Goal: Information Seeking & Learning: Learn about a topic

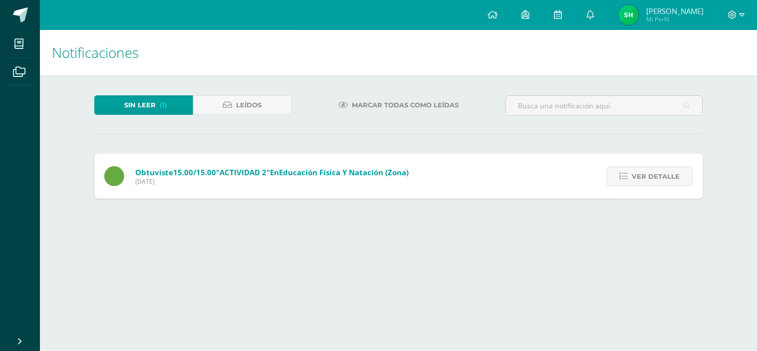
click at [626, 178] on icon at bounding box center [623, 176] width 8 height 8
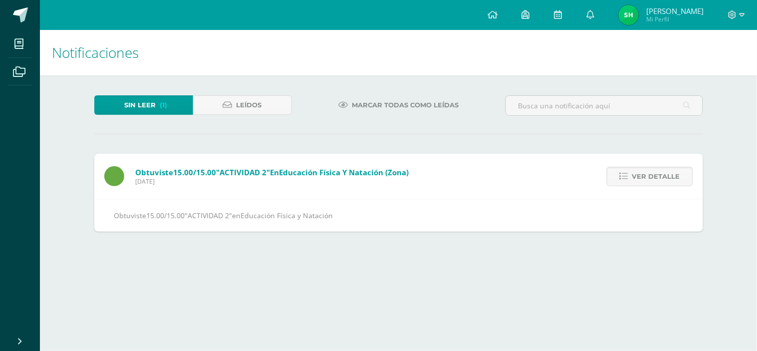
click at [626, 178] on icon at bounding box center [623, 176] width 8 height 8
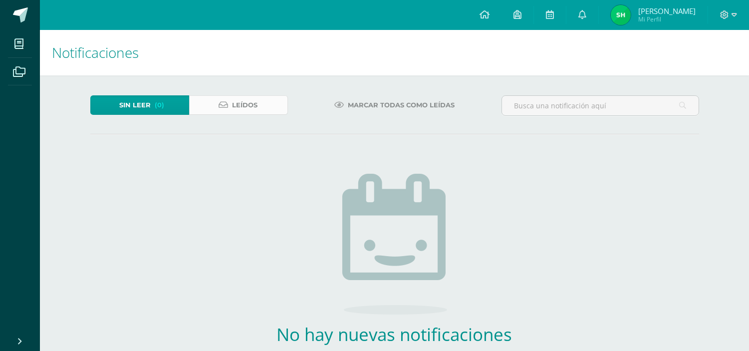
click at [197, 106] on link "Leídos" at bounding box center [238, 104] width 99 height 19
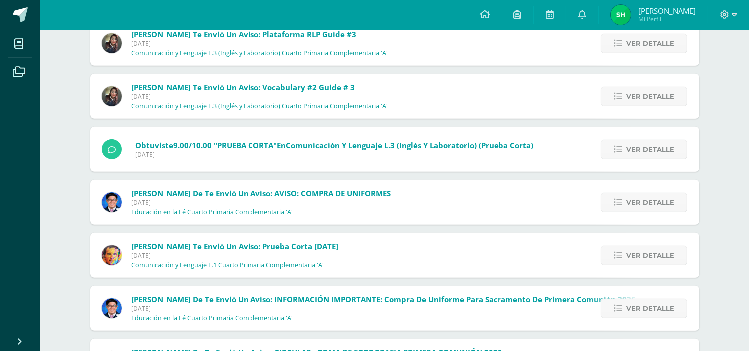
scroll to position [765, 0]
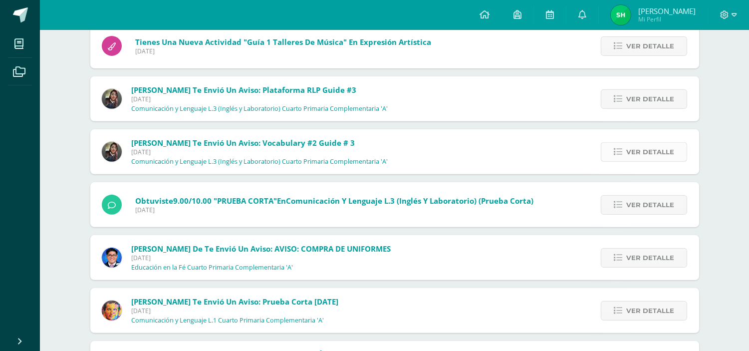
click at [670, 146] on span "Ver detalle" at bounding box center [650, 152] width 48 height 18
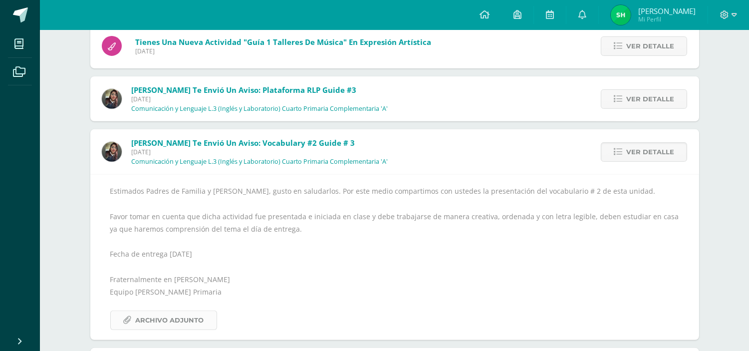
click at [152, 321] on span "Archivo Adjunto" at bounding box center [170, 320] width 68 height 18
